Goal: Navigation & Orientation: Find specific page/section

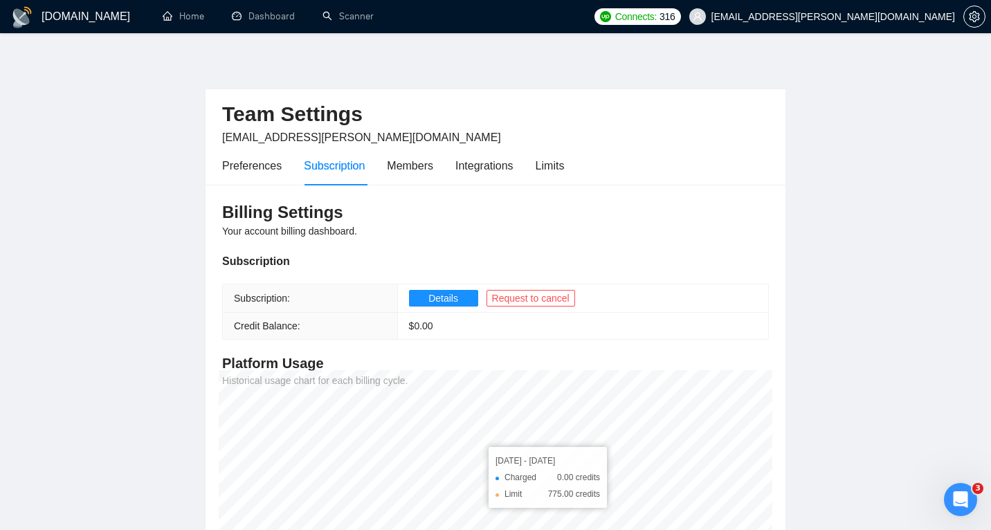
scroll to position [25, 0]
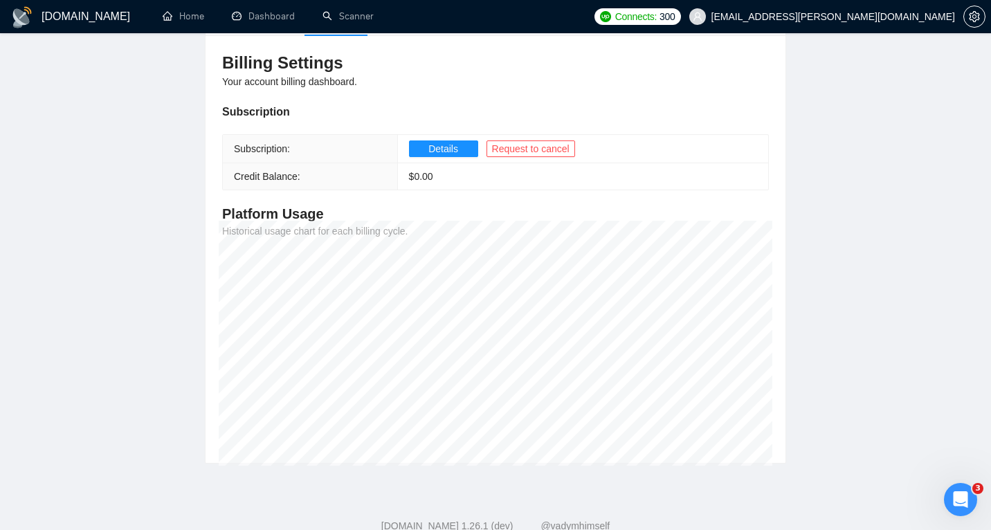
scroll to position [152, 0]
click at [453, 146] on span "Details" at bounding box center [444, 148] width 30 height 15
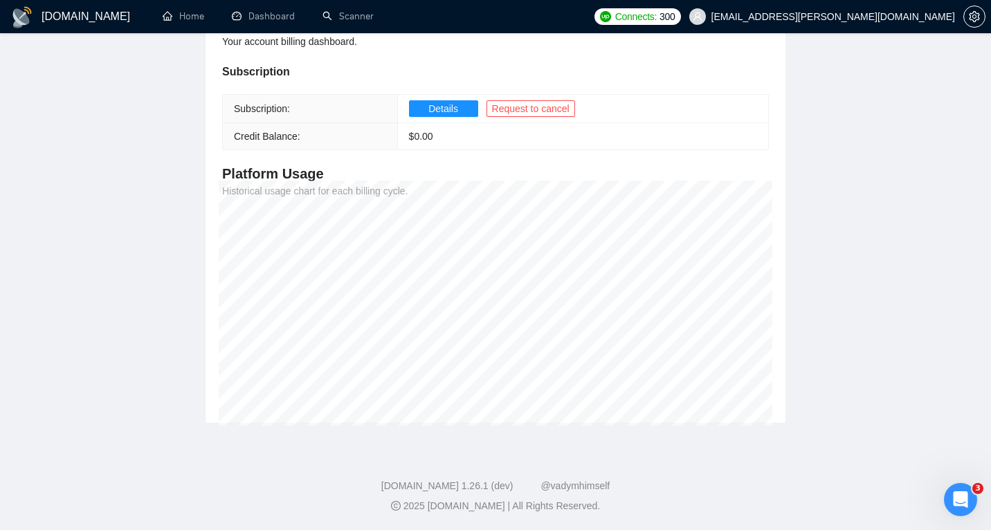
scroll to position [190, 0]
drag, startPoint x: 412, startPoint y: 136, endPoint x: 424, endPoint y: 135, distance: 12.5
click at [424, 135] on span "$ 0.00" at bounding box center [421, 137] width 24 height 11
click at [451, 141] on td "$ 0.00" at bounding box center [582, 137] width 371 height 27
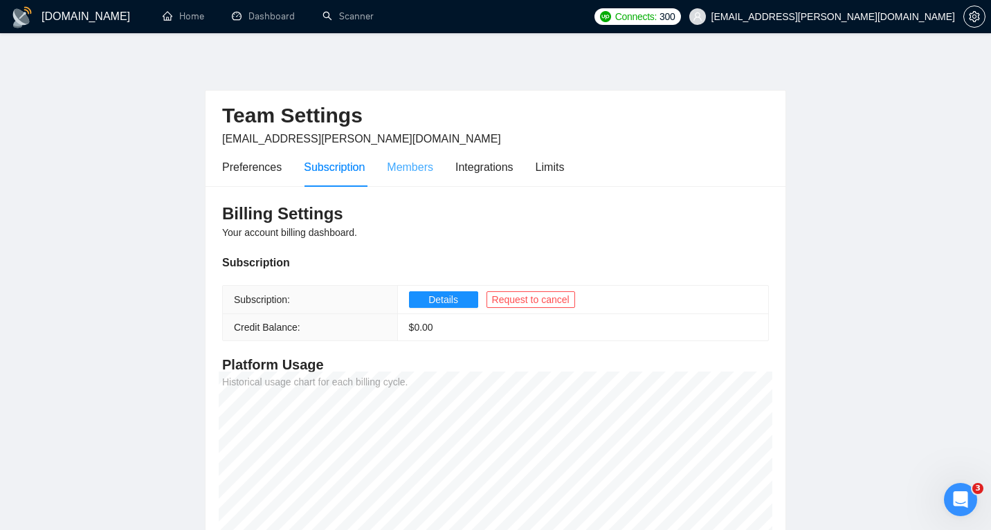
scroll to position [0, 0]
click at [339, 10] on link "Scanner" at bounding box center [348, 16] width 51 height 12
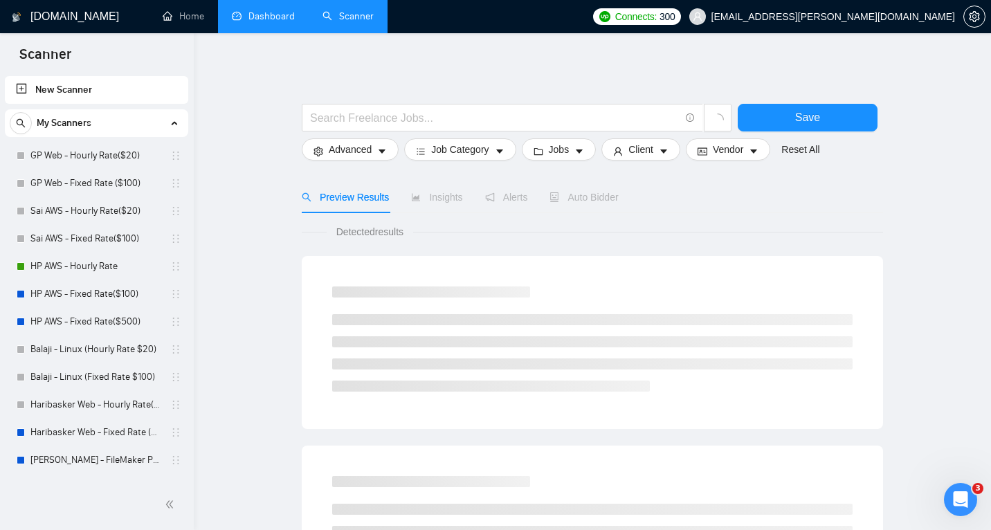
click at [281, 21] on link "Dashboard" at bounding box center [263, 16] width 63 height 12
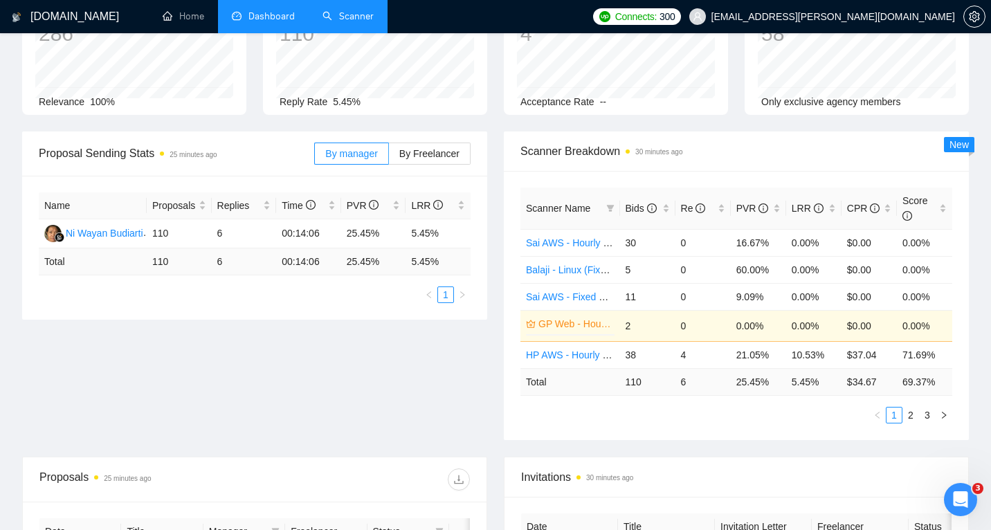
scroll to position [102, 0]
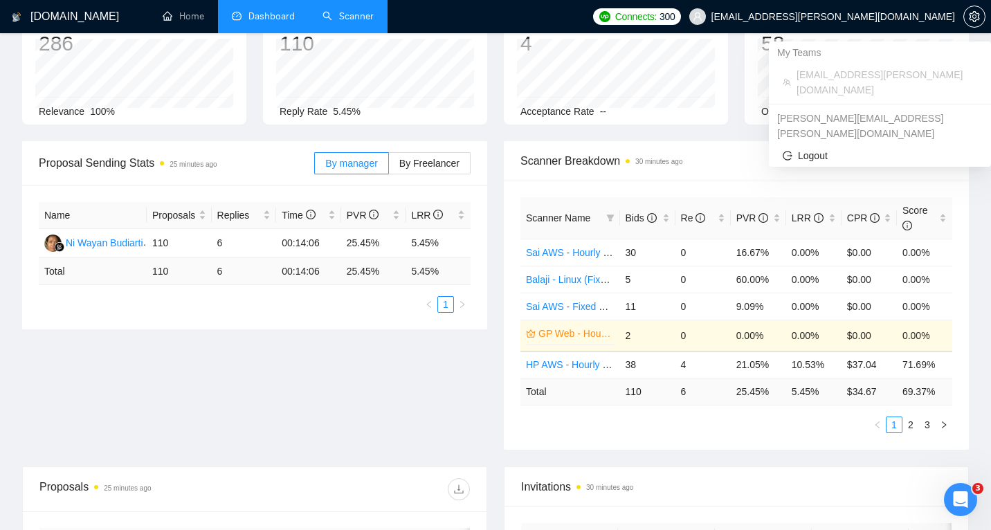
click at [872, 17] on span "[EMAIL_ADDRESS][PERSON_NAME][DOMAIN_NAME]" at bounding box center [834, 17] width 244 height 0
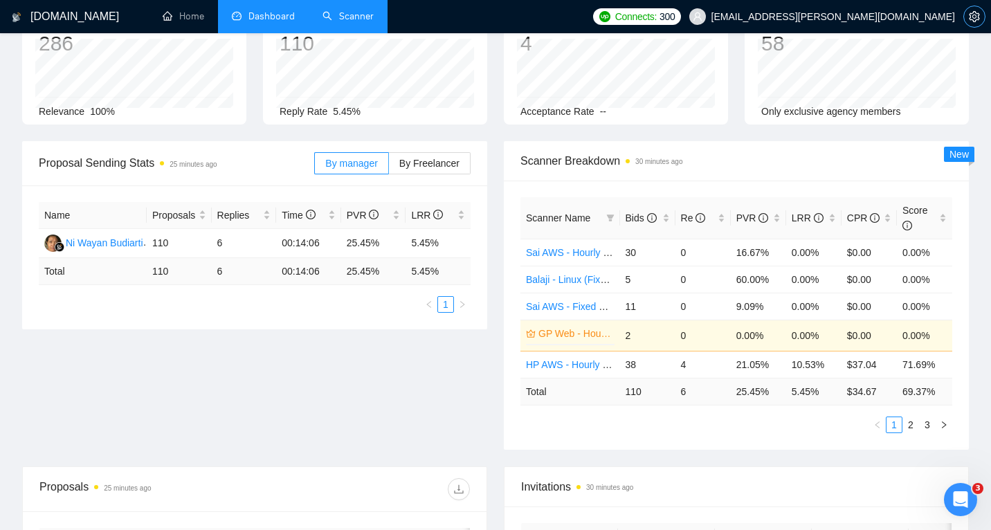
click at [980, 17] on span "setting" at bounding box center [974, 16] width 21 height 11
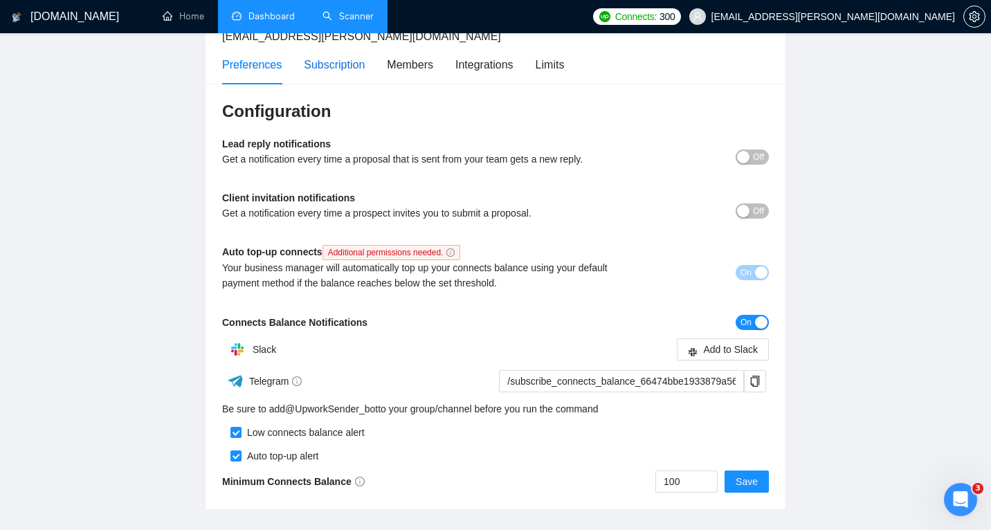
click at [363, 67] on div "Subscription" at bounding box center [334, 64] width 61 height 17
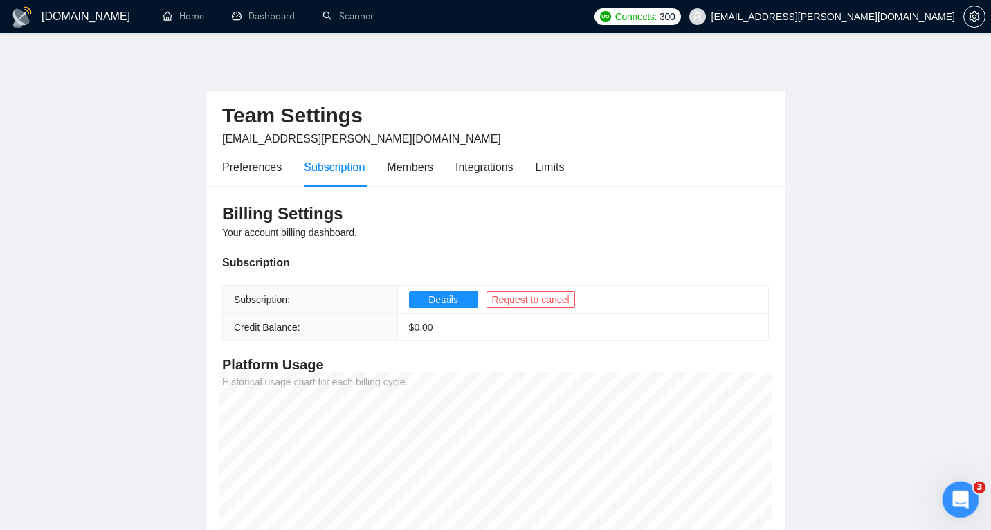
click at [958, 494] on icon "Open Intercom Messenger" at bounding box center [959, 498] width 23 height 23
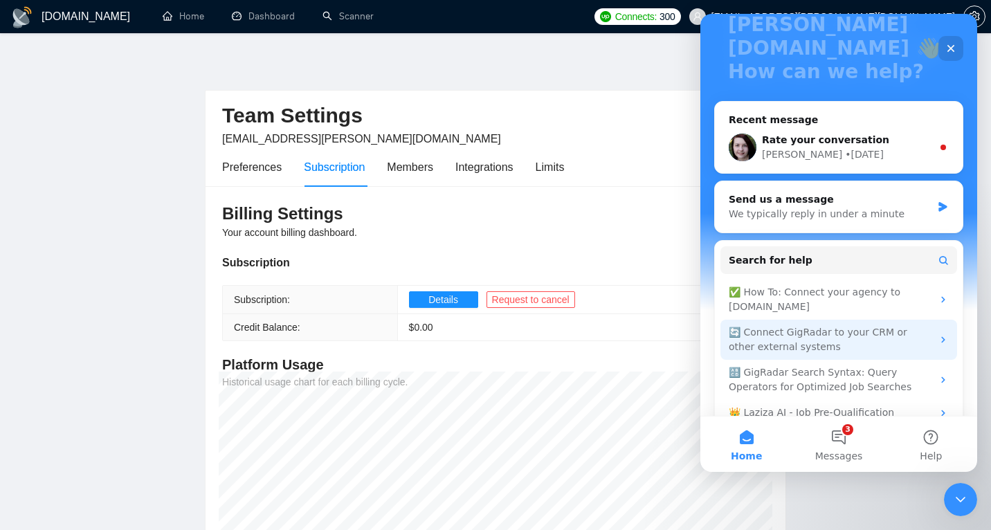
scroll to position [145, 0]
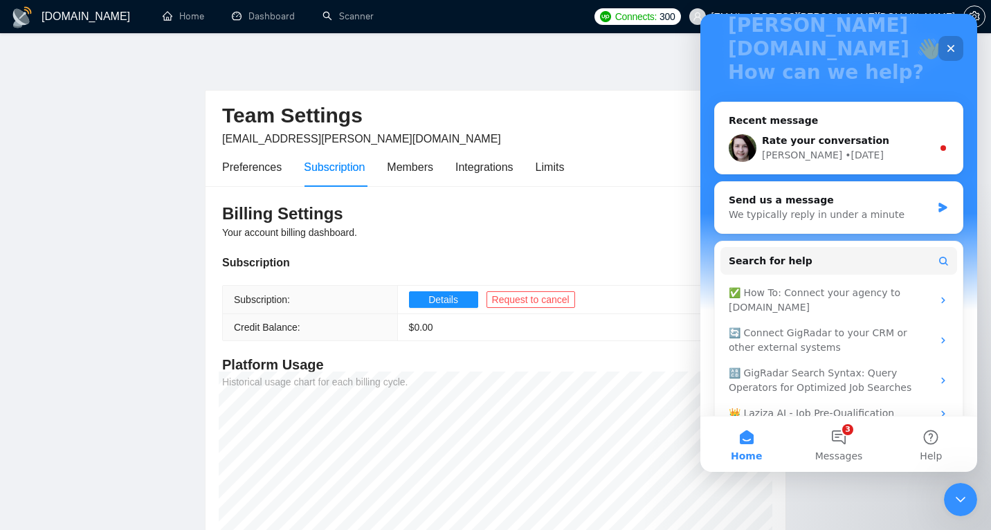
click at [946, 40] on div "Close" at bounding box center [951, 48] width 25 height 25
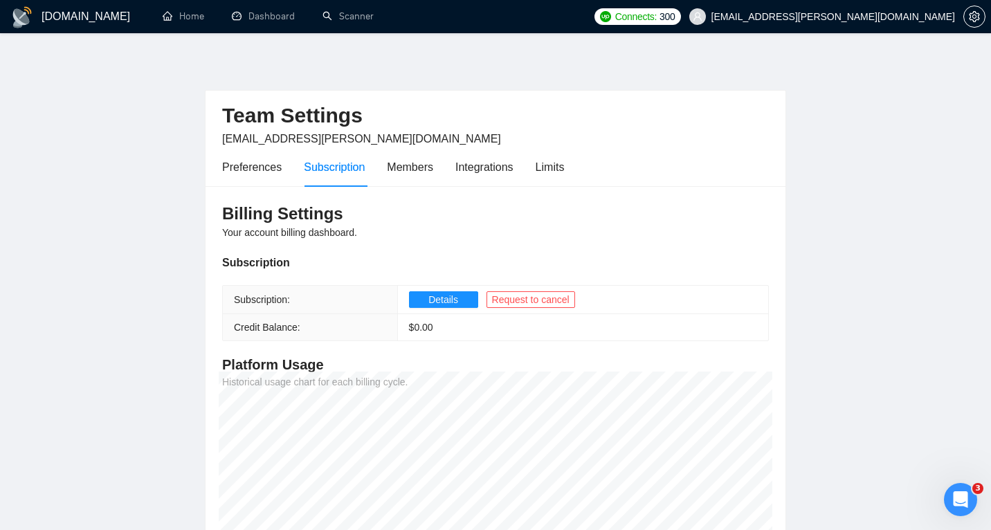
scroll to position [0, 0]
click at [188, 10] on link "Home" at bounding box center [184, 16] width 42 height 12
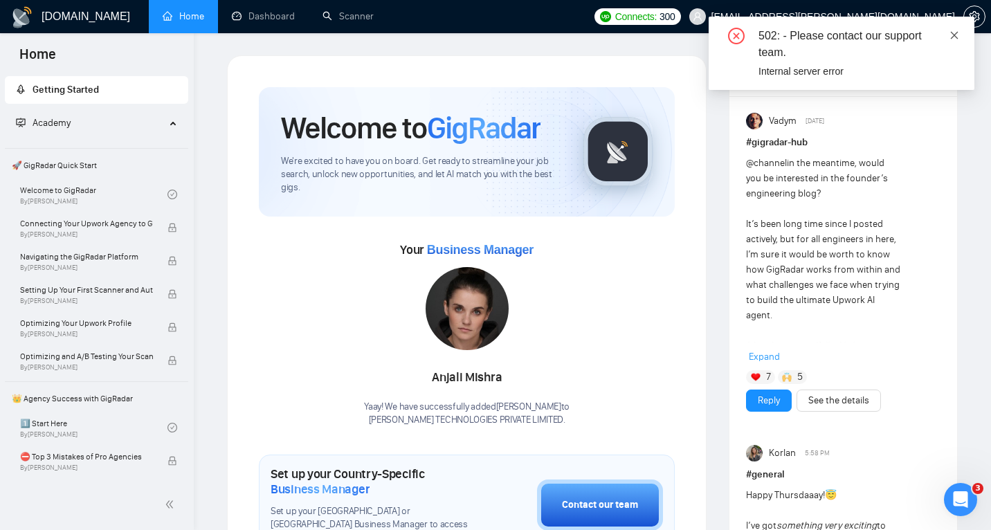
click at [955, 37] on icon "close" at bounding box center [955, 35] width 10 height 10
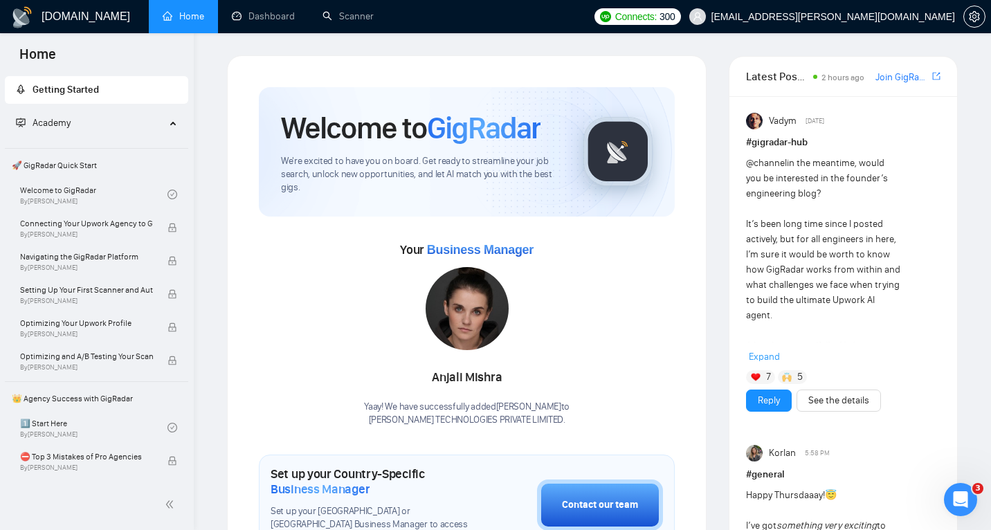
click at [96, 19] on h1 "[DOMAIN_NAME]" at bounding box center [86, 16] width 89 height 33
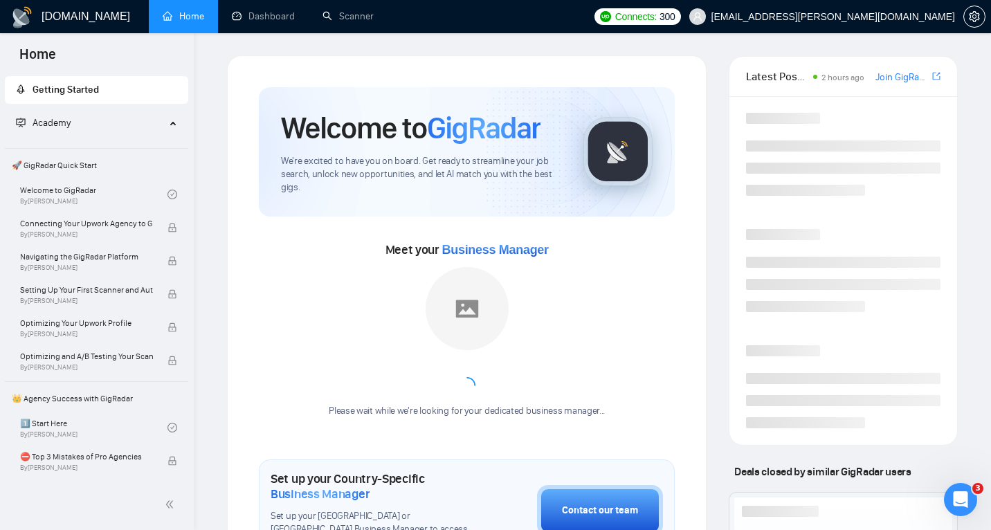
click at [195, 17] on link "Home" at bounding box center [184, 16] width 42 height 12
click at [271, 15] on link "Dashboard" at bounding box center [263, 16] width 63 height 12
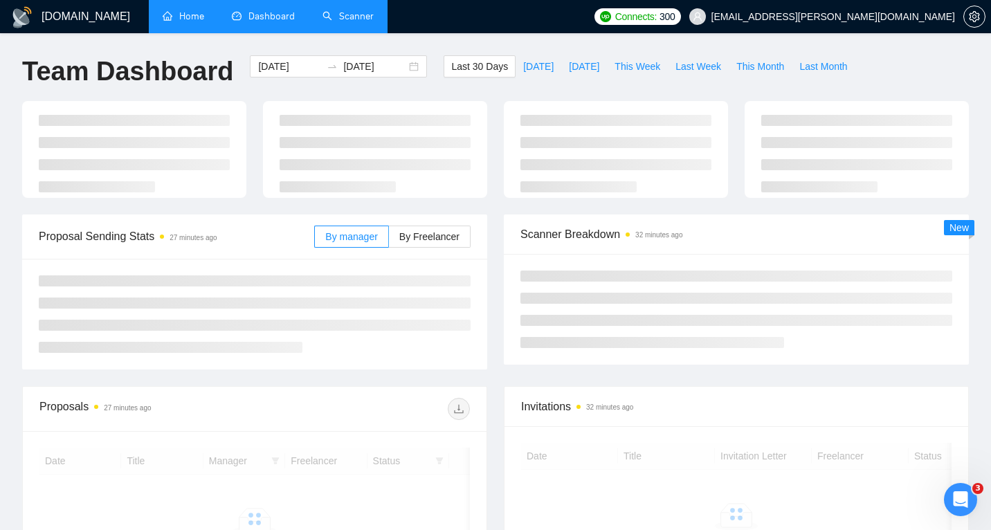
click at [343, 15] on link "Scanner" at bounding box center [348, 16] width 51 height 12
